Goal: Task Accomplishment & Management: Use online tool/utility

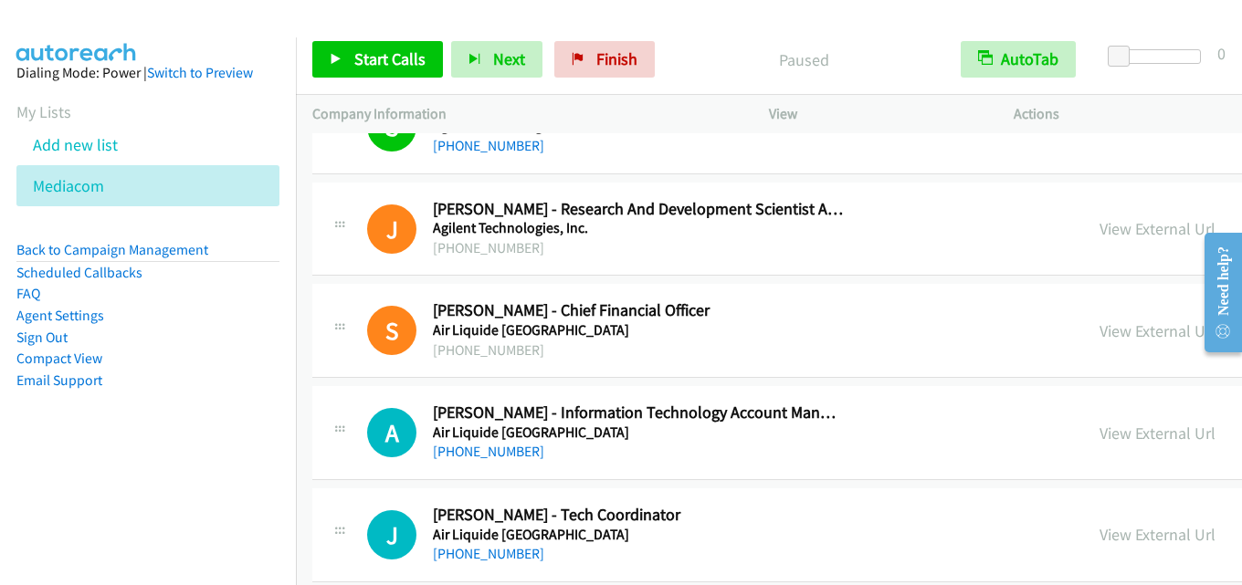
scroll to position [6027, 0]
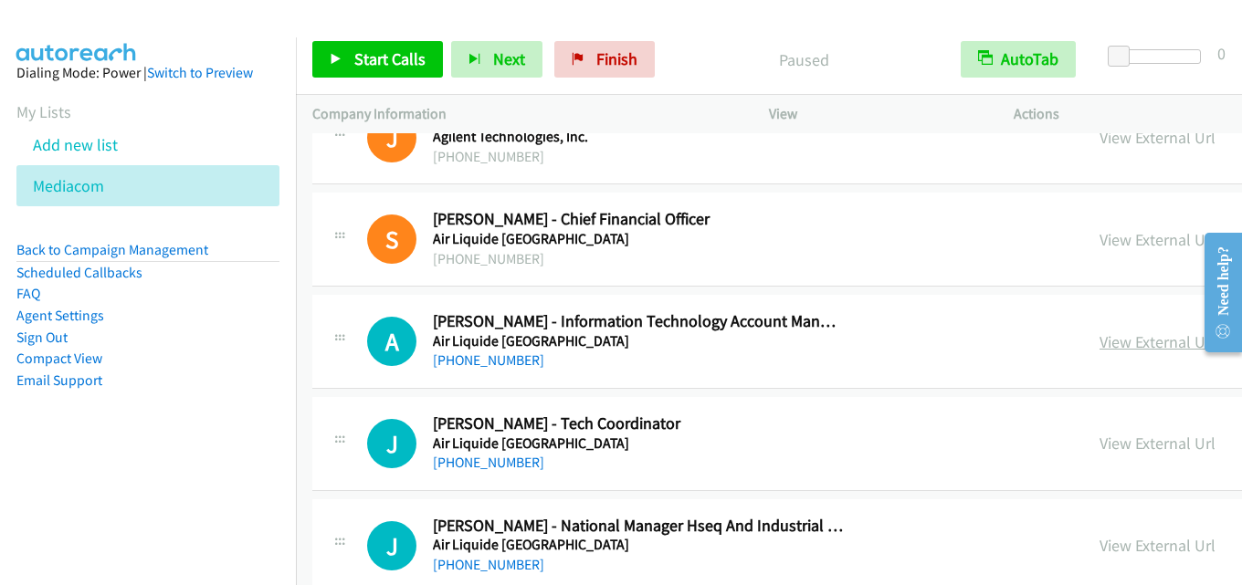
click at [1100, 332] on link "View External Url" at bounding box center [1158, 342] width 116 height 21
click at [399, 65] on span "Start Calls" at bounding box center [389, 58] width 71 height 21
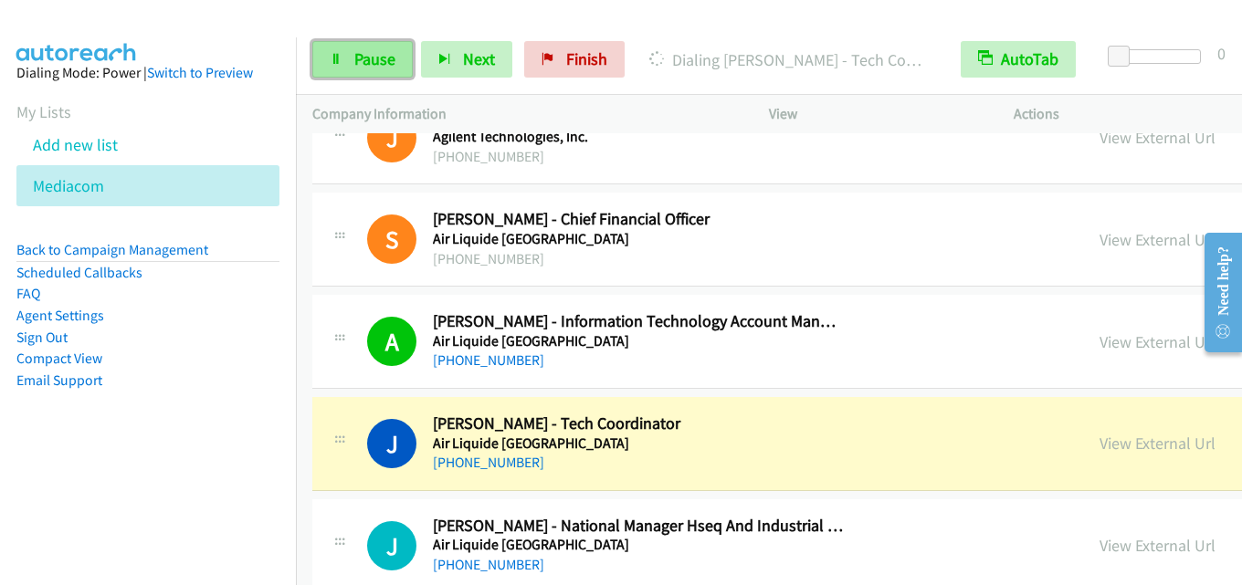
click at [390, 62] on span "Pause" at bounding box center [374, 58] width 41 height 21
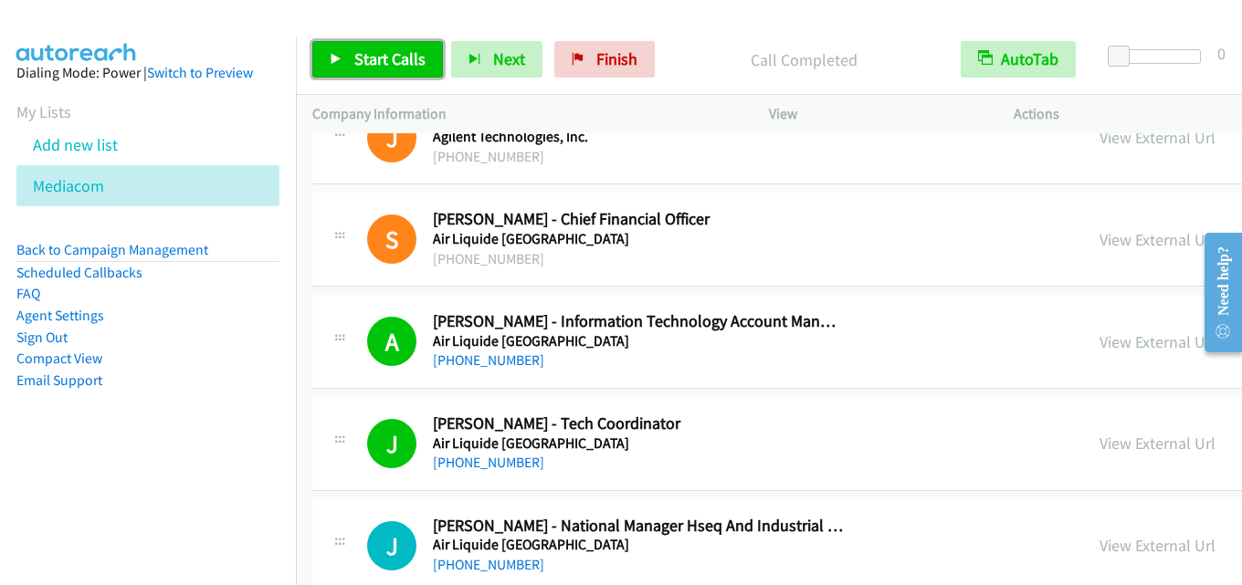
click at [362, 59] on span "Start Calls" at bounding box center [389, 58] width 71 height 21
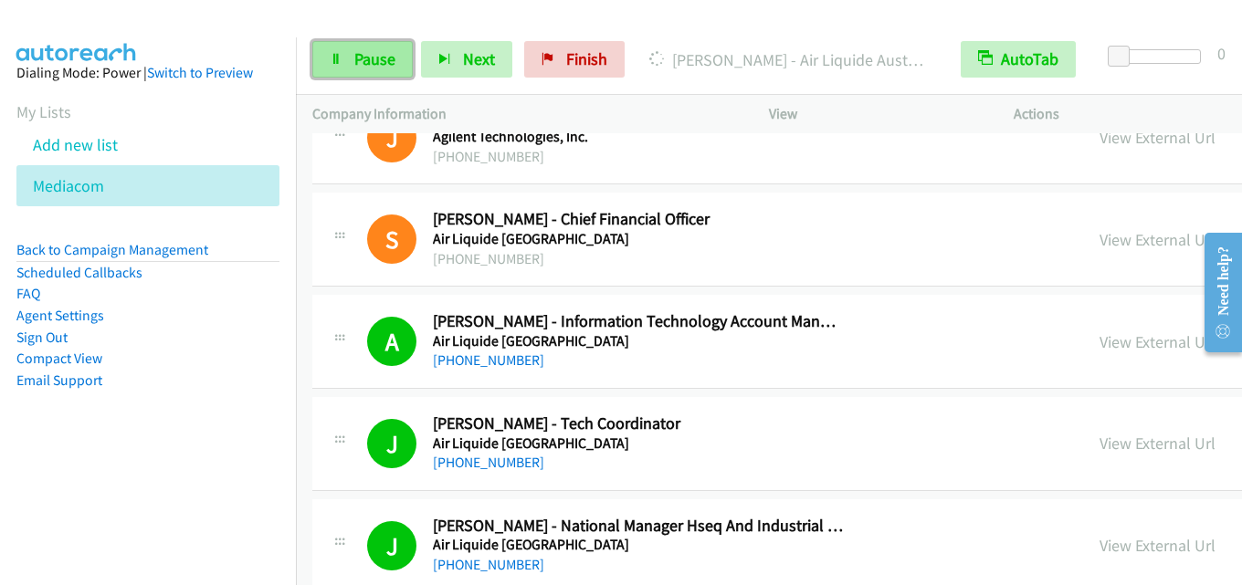
click at [358, 66] on span "Pause" at bounding box center [374, 58] width 41 height 21
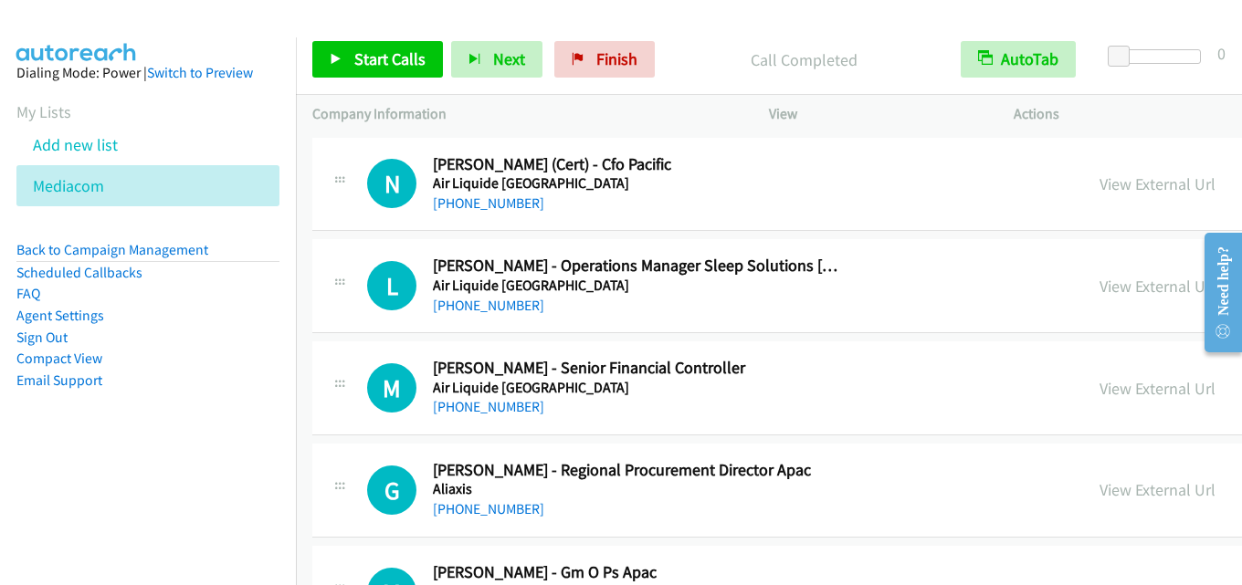
scroll to position [6575, 0]
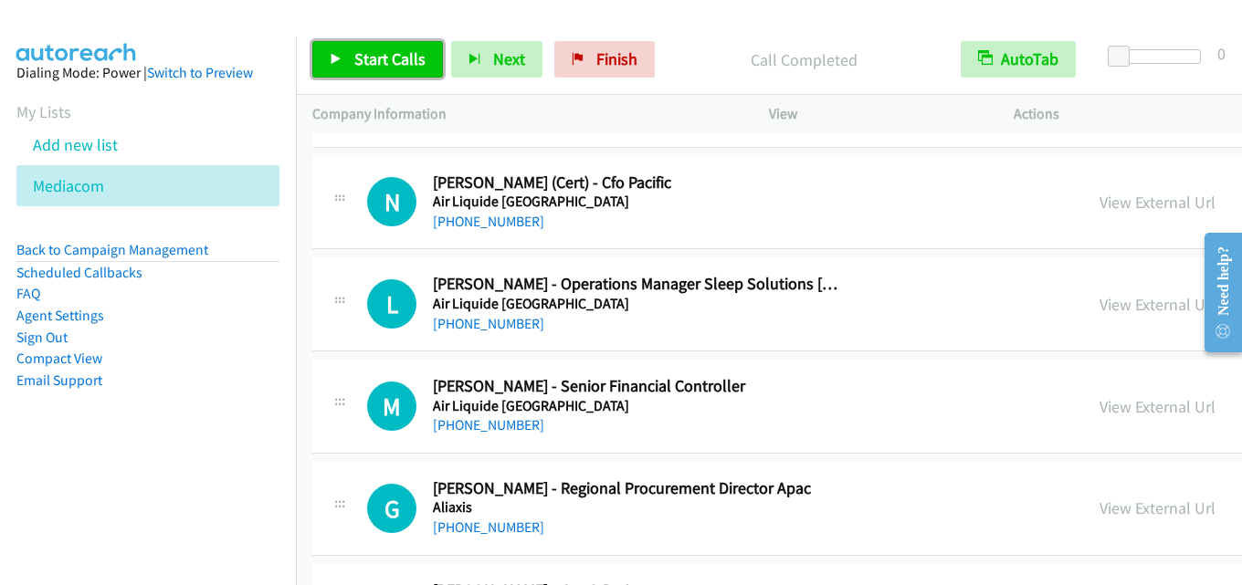
click at [388, 58] on span "Start Calls" at bounding box center [389, 58] width 71 height 21
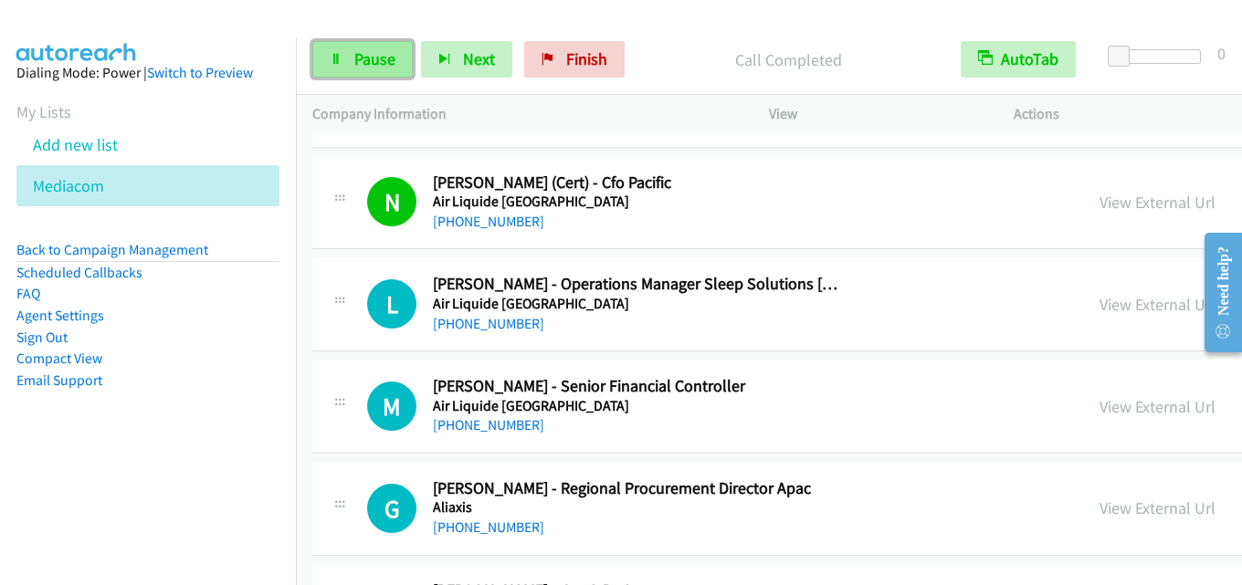
click at [378, 60] on span "Pause" at bounding box center [374, 58] width 41 height 21
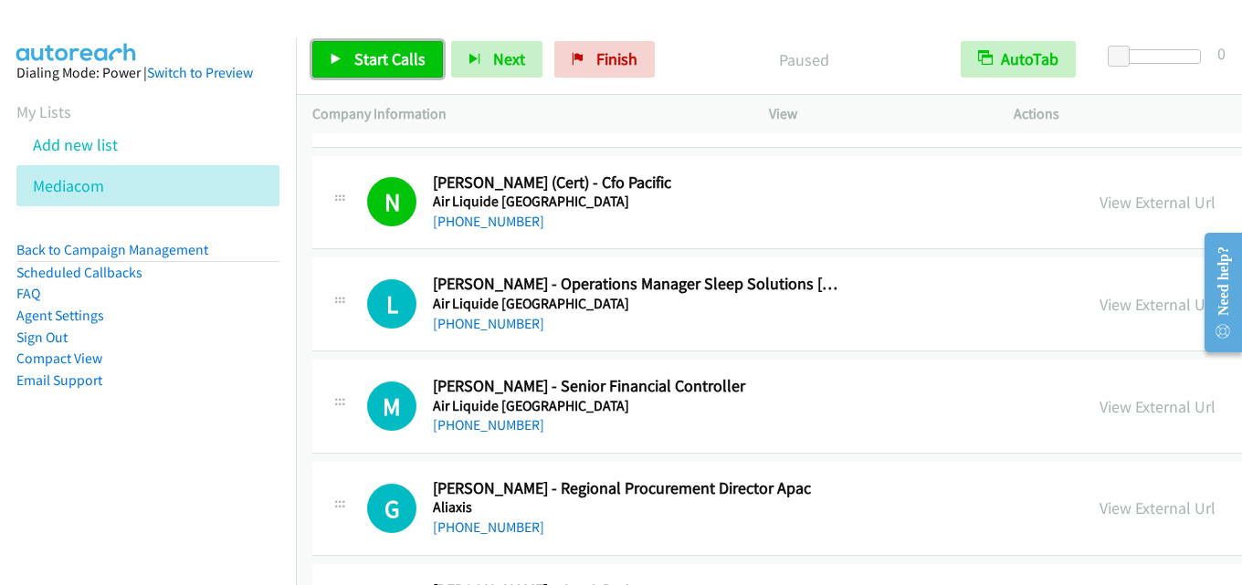
click at [391, 60] on span "Start Calls" at bounding box center [389, 58] width 71 height 21
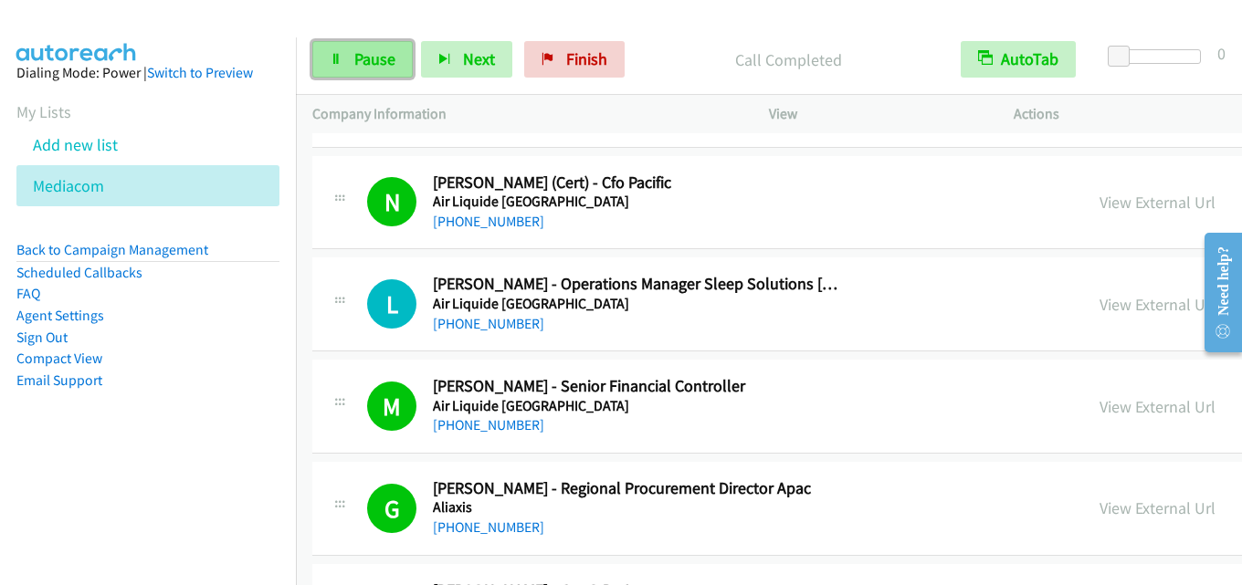
click at [382, 59] on span "Pause" at bounding box center [374, 58] width 41 height 21
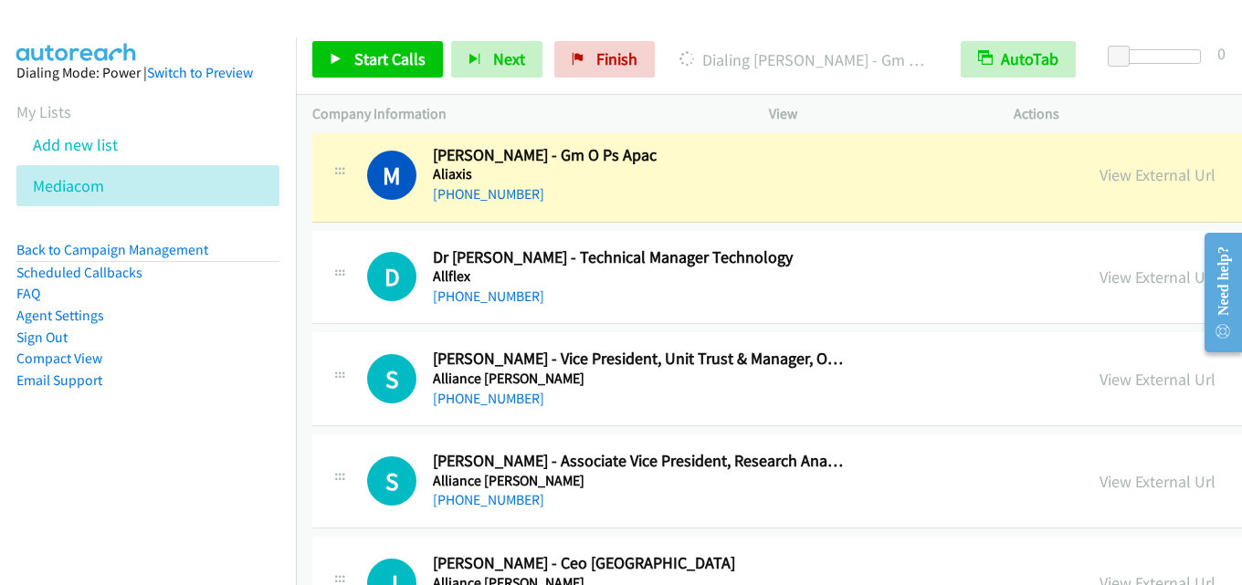
scroll to position [7032, 0]
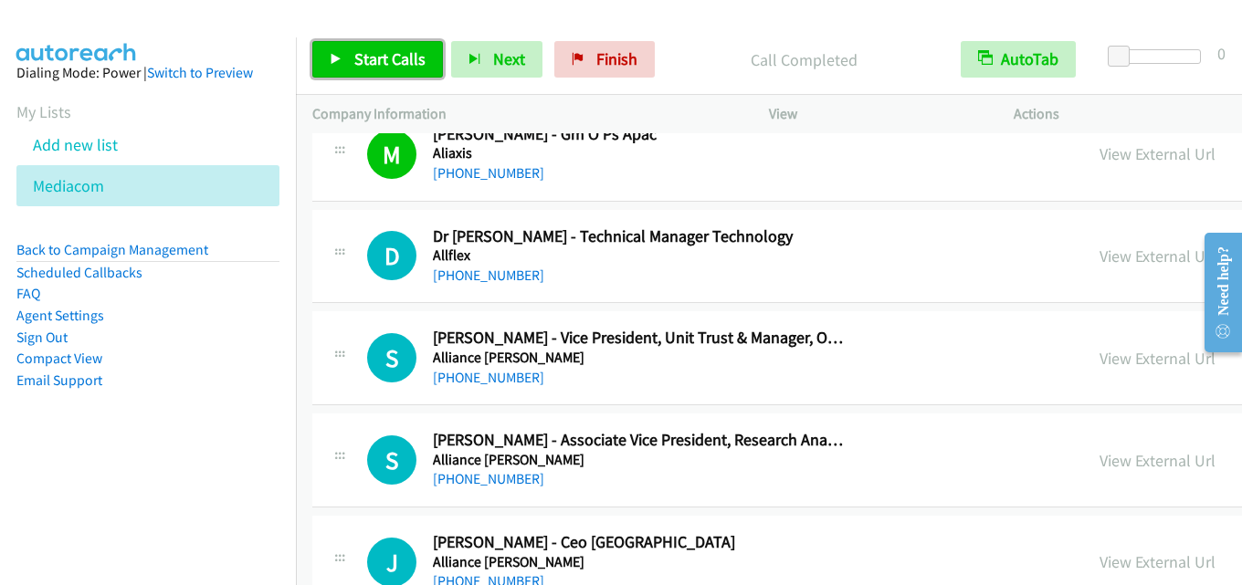
click at [396, 51] on span "Start Calls" at bounding box center [389, 58] width 71 height 21
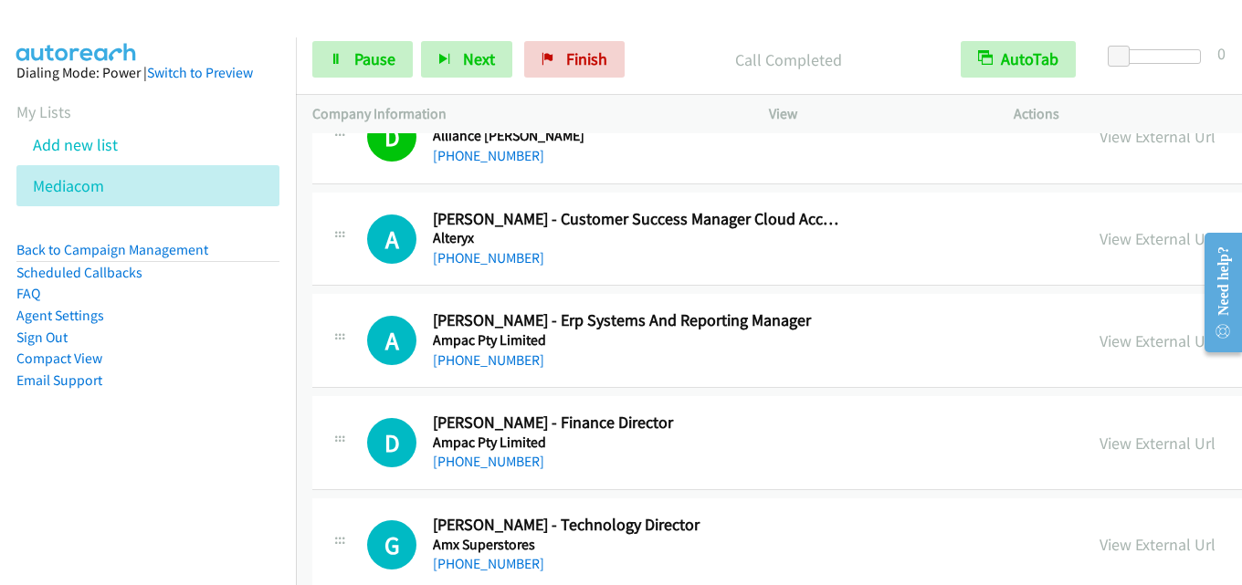
scroll to position [7580, 0]
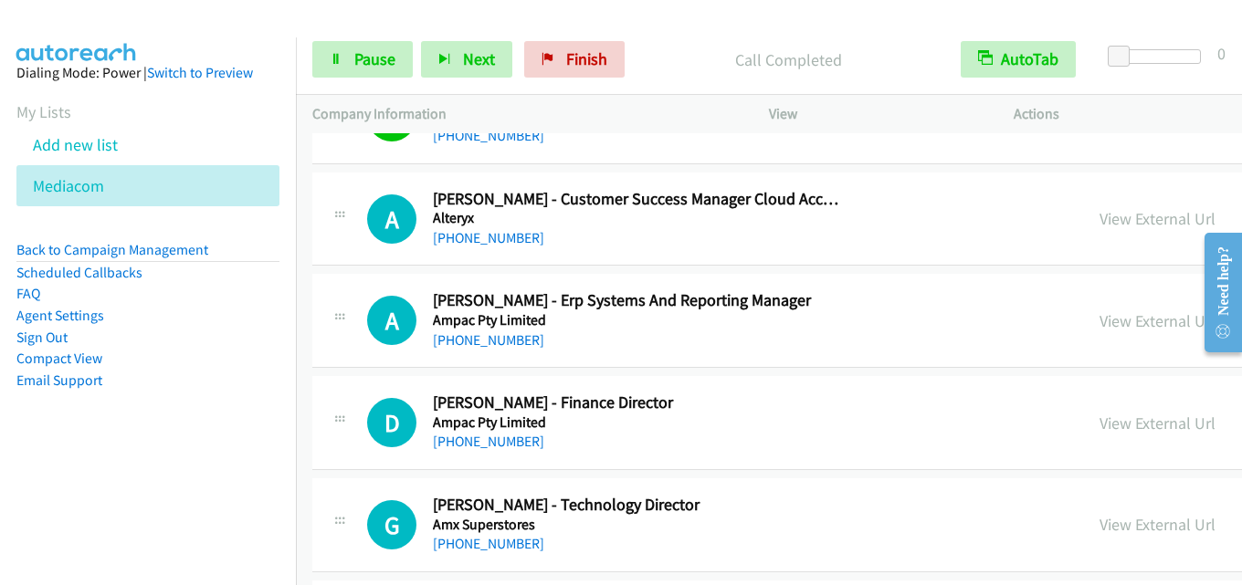
click at [370, 30] on div "Start Calls Pause Next Finish Call Completed AutoTab AutoTab 0" at bounding box center [769, 60] width 946 height 70
click at [371, 55] on span "Pause" at bounding box center [374, 58] width 41 height 21
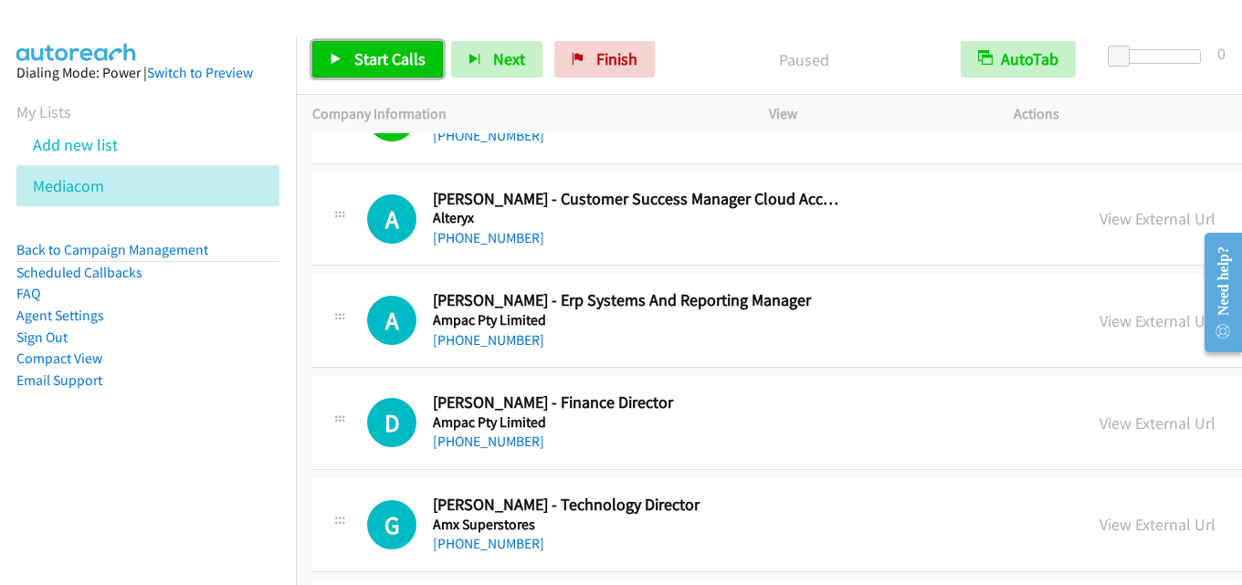
click at [387, 64] on span "Start Calls" at bounding box center [389, 58] width 71 height 21
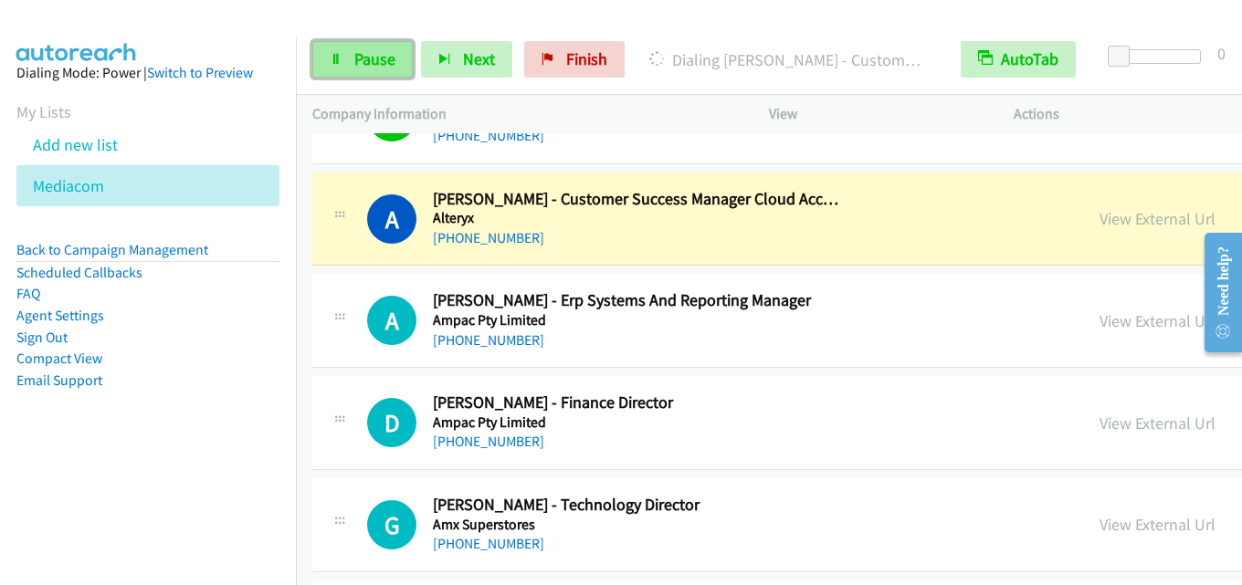
click at [368, 51] on span "Pause" at bounding box center [374, 58] width 41 height 21
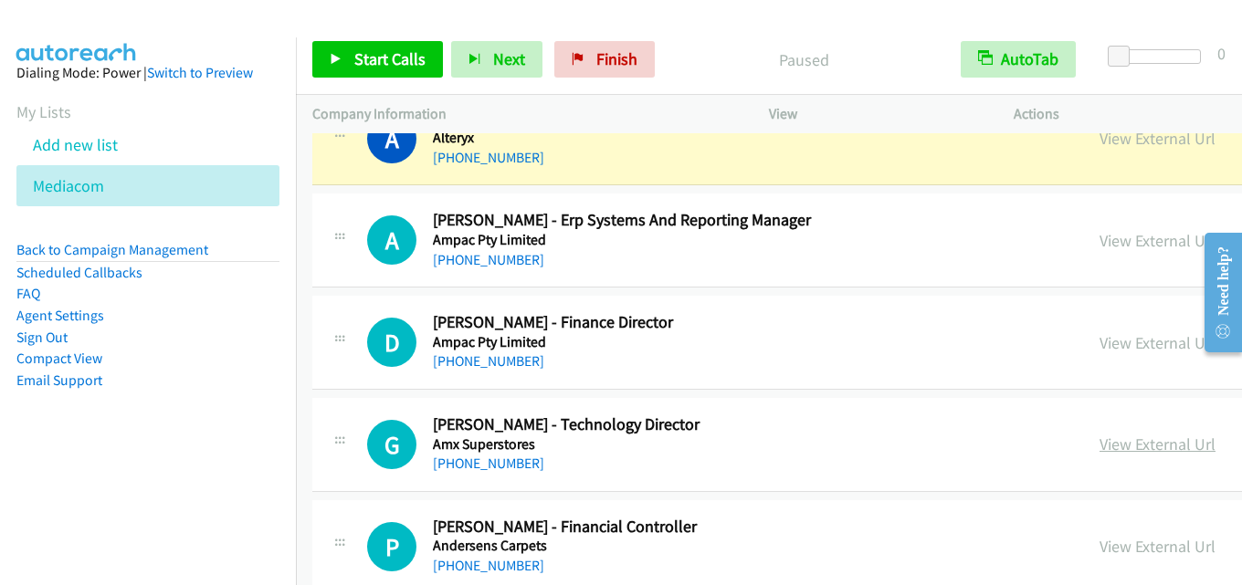
scroll to position [7671, 0]
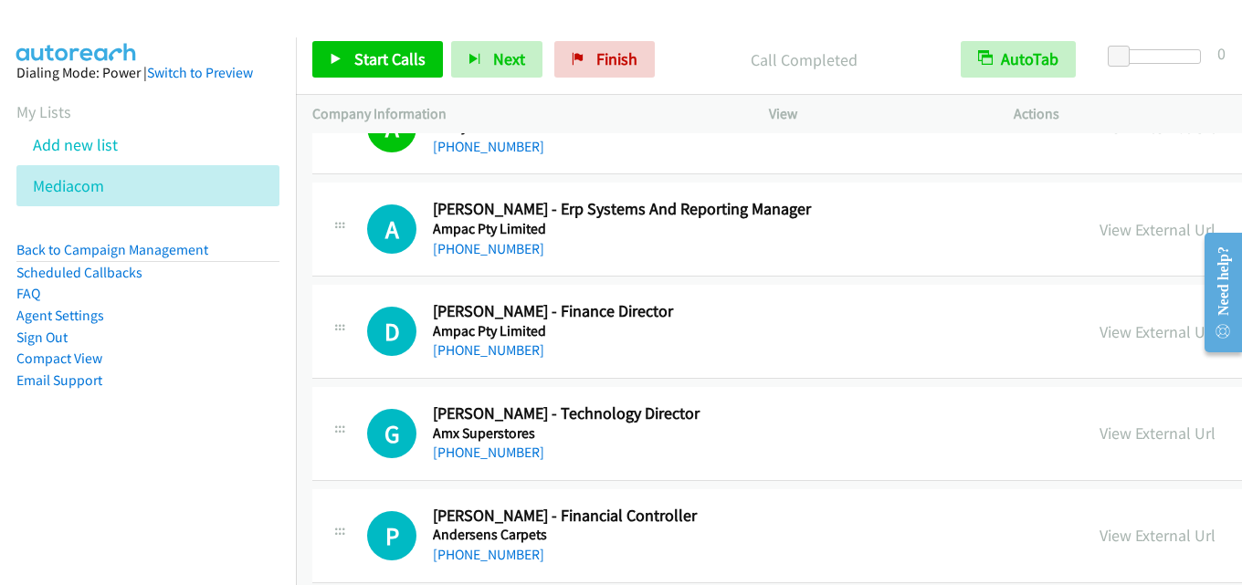
click at [699, 116] on p "Company Information" at bounding box center [524, 114] width 424 height 22
click at [397, 56] on span "Start Calls" at bounding box center [389, 58] width 71 height 21
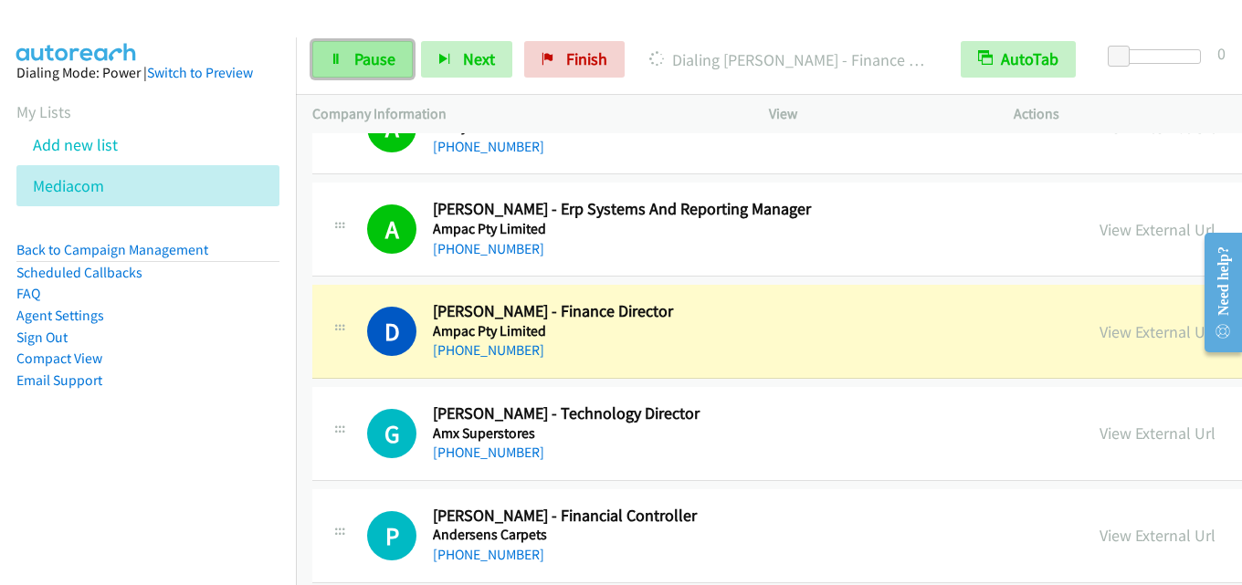
click at [368, 59] on span "Pause" at bounding box center [374, 58] width 41 height 21
